Goal: Task Accomplishment & Management: Manage account settings

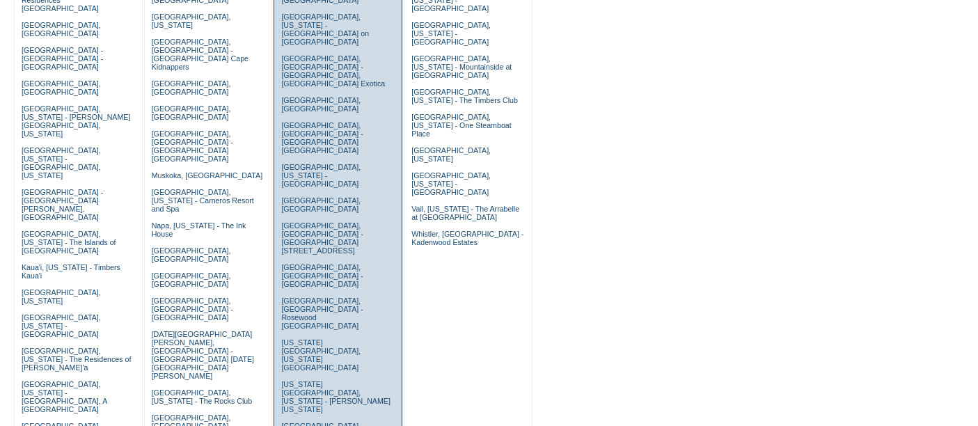
scroll to position [380, 0]
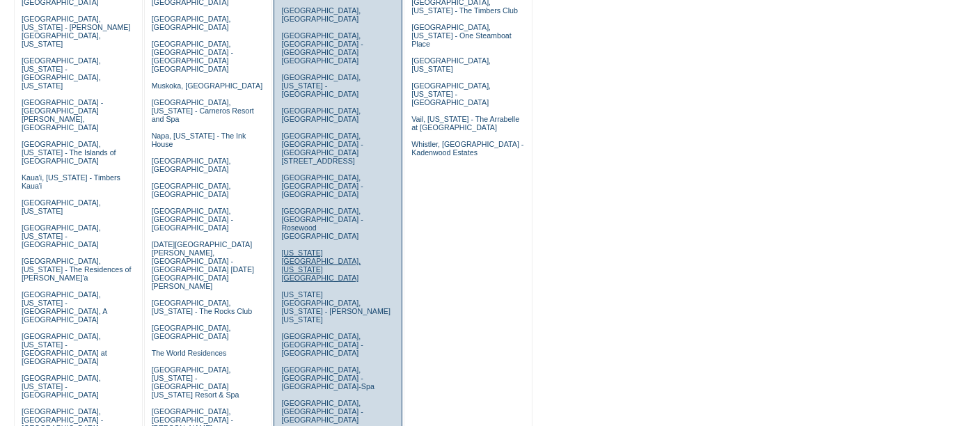
click at [328, 248] on link "[US_STATE][GEOGRAPHIC_DATA], [US_STATE][GEOGRAPHIC_DATA]" at bounding box center [320, 264] width 79 height 33
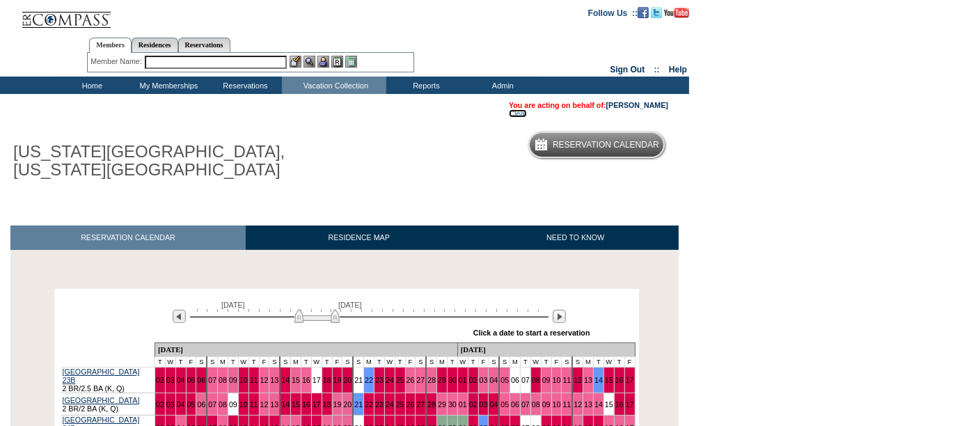
click at [509, 118] on link "Clear" at bounding box center [518, 113] width 18 height 8
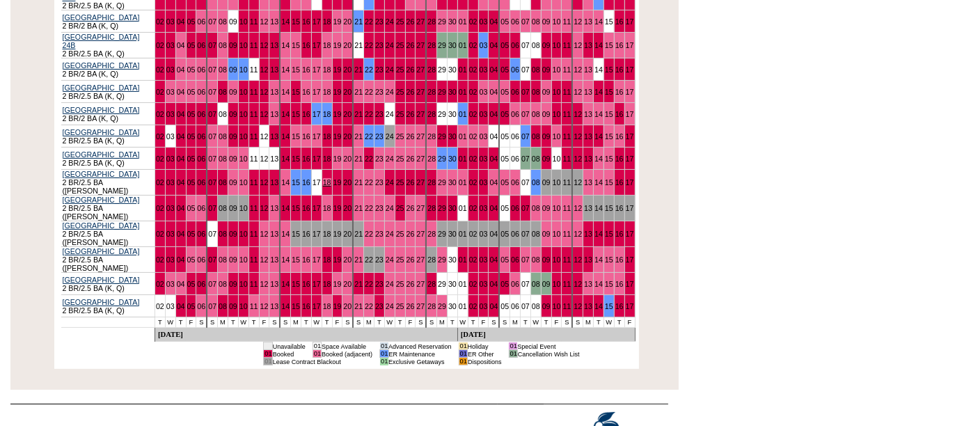
scroll to position [200, 0]
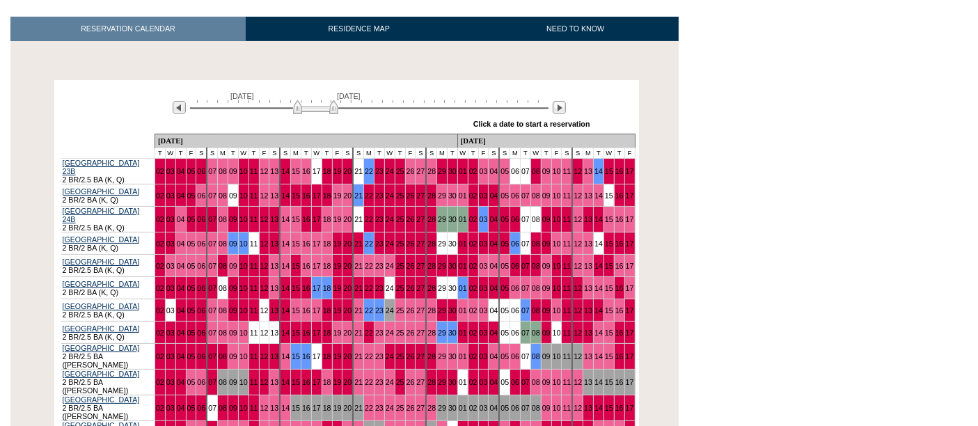
click at [309, 105] on img at bounding box center [315, 107] width 45 height 14
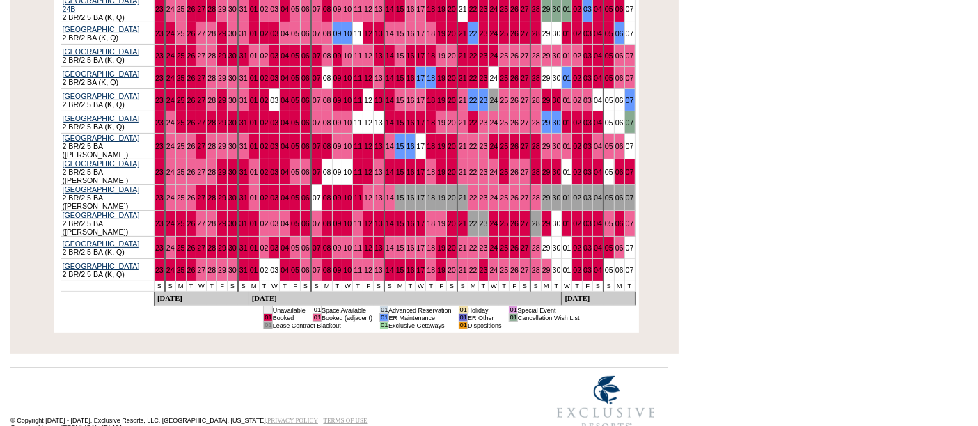
scroll to position [0, 0]
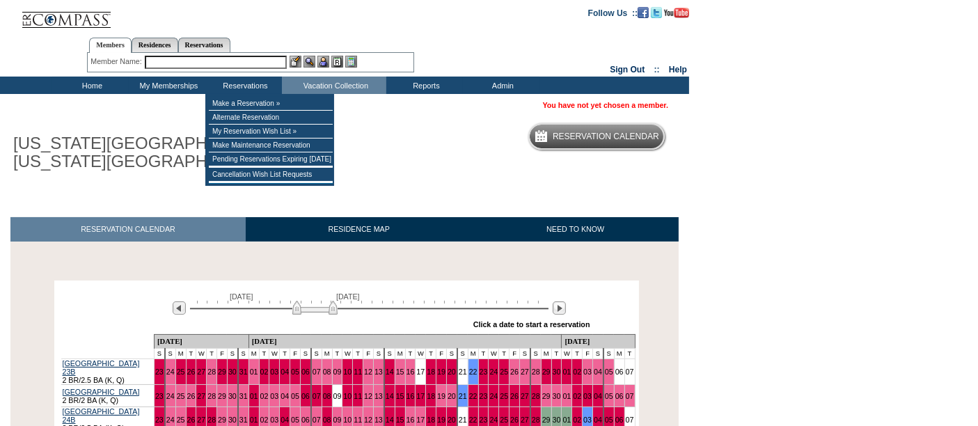
click at [253, 63] on input "text" at bounding box center [216, 62] width 142 height 13
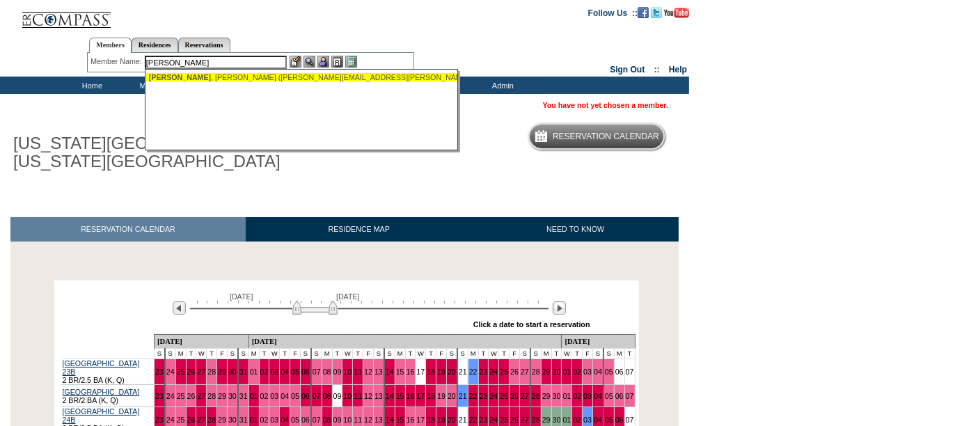
click at [299, 77] on div "Morey , Amy (amy.morey@sbcglobal.net)" at bounding box center [302, 77] width 306 height 8
type input "Morey, Amy (amy.morey@sbcglobal.net)"
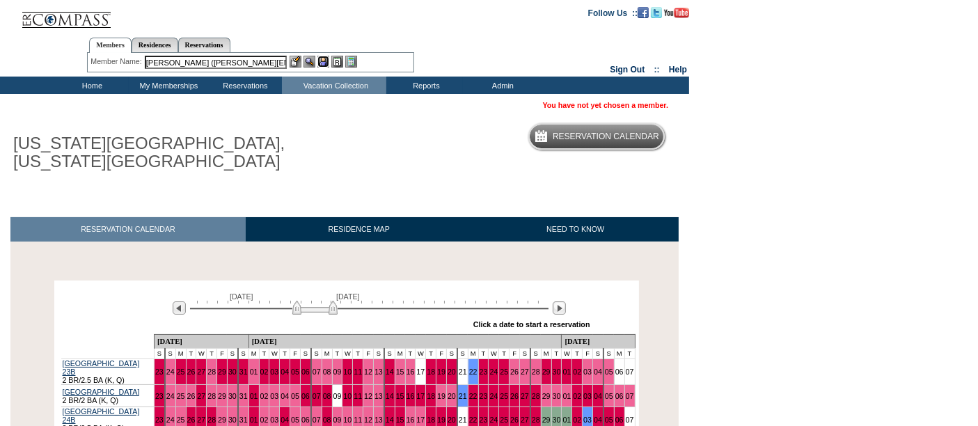
click at [322, 64] on img at bounding box center [323, 62] width 12 height 12
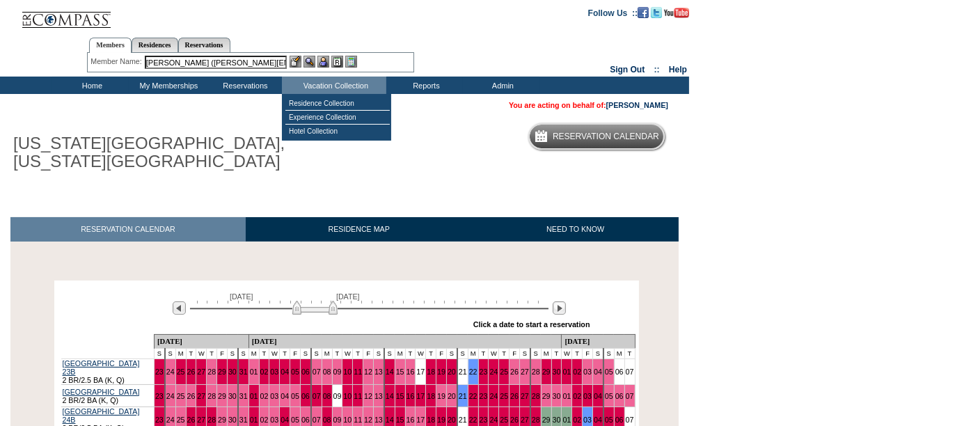
click at [314, 89] on td "Vacation Collection" at bounding box center [334, 85] width 104 height 17
